Goal: Navigation & Orientation: Find specific page/section

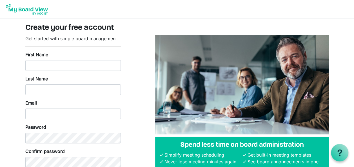
click at [33, 10] on img at bounding box center [27, 9] width 45 height 14
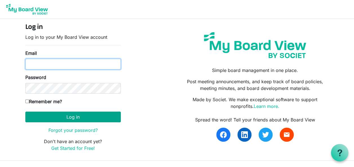
type input "[EMAIL_ADDRESS][DOMAIN_NAME]"
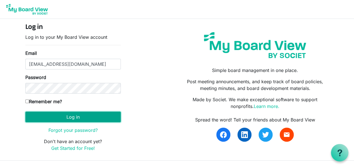
click at [76, 117] on button "Log in" at bounding box center [73, 117] width 96 height 11
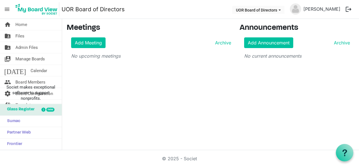
click at [301, 9] on img at bounding box center [295, 8] width 11 height 11
click at [301, 8] on img at bounding box center [295, 8] width 11 height 11
click at [284, 12] on button "UOR Board of Directors" at bounding box center [258, 10] width 52 height 8
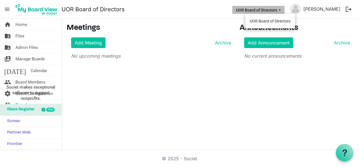
click at [284, 12] on button "UOR Board of Directors" at bounding box center [258, 10] width 52 height 8
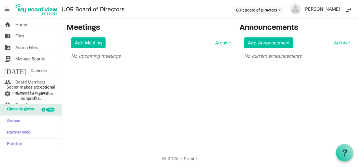
click at [301, 10] on img at bounding box center [295, 8] width 11 height 11
click at [30, 48] on span "Admin Files" at bounding box center [27, 47] width 22 height 11
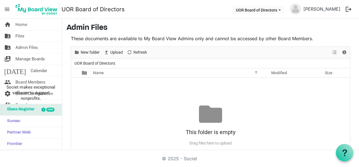
click at [43, 111] on div at bounding box center [43, 110] width 5 height 5
click at [140, 118] on div "This folder is empty Drag files here to upload" at bounding box center [210, 125] width 279 height 45
click at [35, 34] on link "folder_shared Files" at bounding box center [31, 35] width 62 height 11
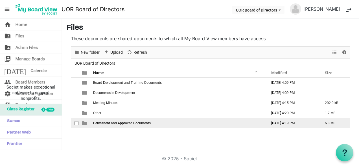
click at [160, 120] on td "Permanent and Approved Documents" at bounding box center [178, 123] width 174 height 10
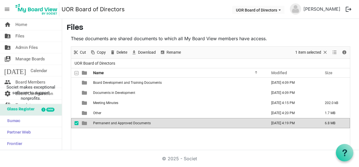
click at [159, 123] on td "Permanent and Approved Documents" at bounding box center [178, 123] width 174 height 10
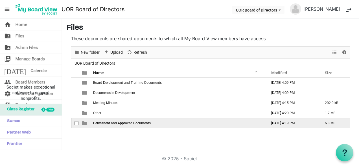
click at [159, 123] on td "Permanent and Approved Documents" at bounding box center [178, 123] width 174 height 10
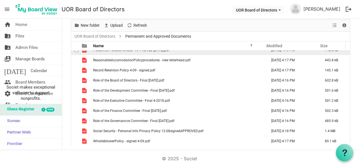
scroll to position [56, 0]
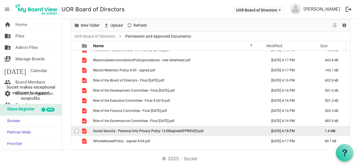
click at [129, 131] on span "Social Security - Personal Info Privacy Policy 12-08signedAPPROVED.pdf" at bounding box center [148, 131] width 110 height 4
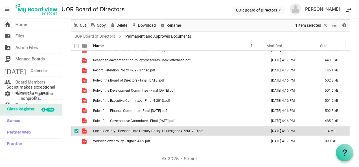
click at [129, 131] on span "Social Security - Personal Info Privacy Policy 12-08signedAPPROVED.pdf" at bounding box center [148, 131] width 110 height 4
